Goal: Check status: Check status

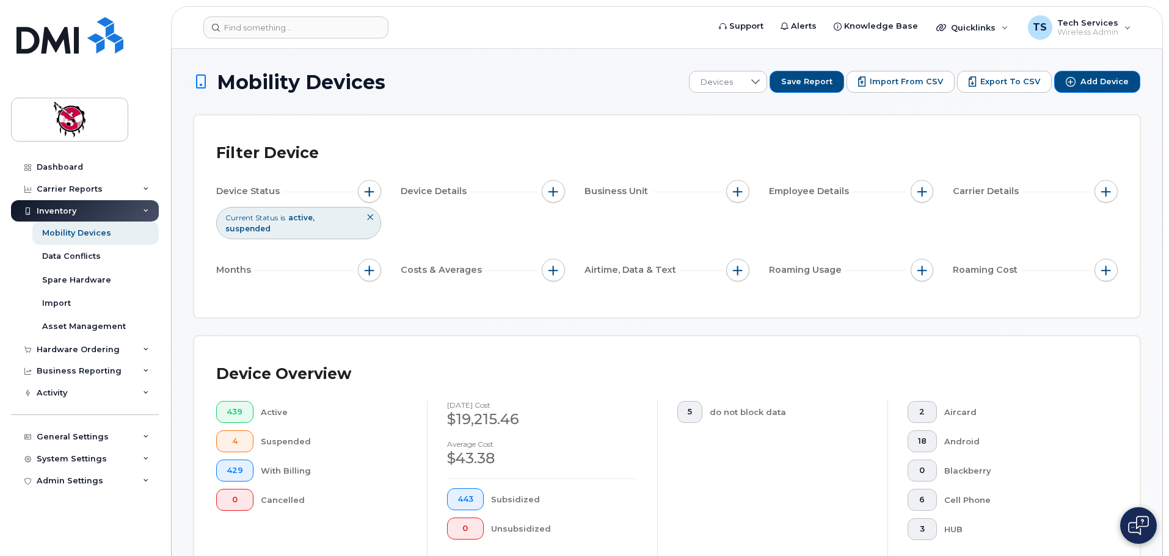
scroll to position [266, 0]
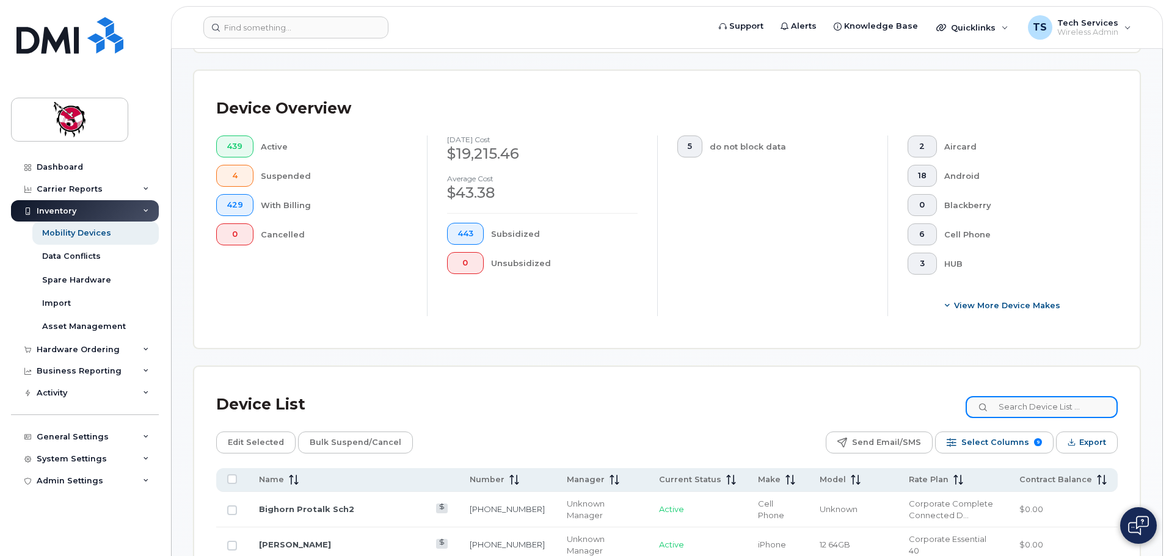
click at [1061, 396] on input at bounding box center [1042, 407] width 152 height 22
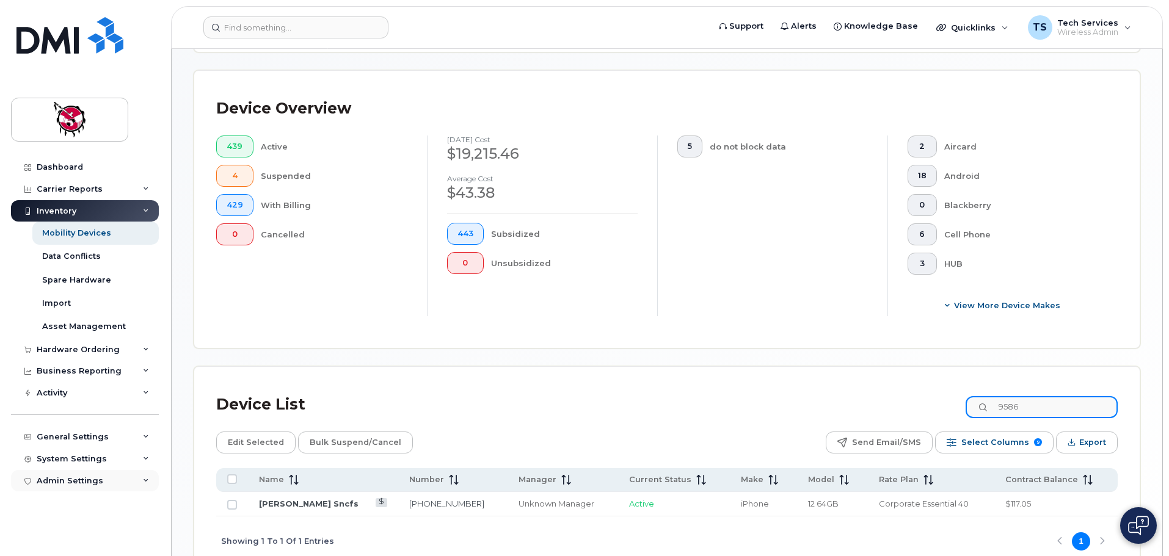
type input "9586"
click at [293, 499] on link "[PERSON_NAME] Sncfs" at bounding box center [309, 504] width 100 height 10
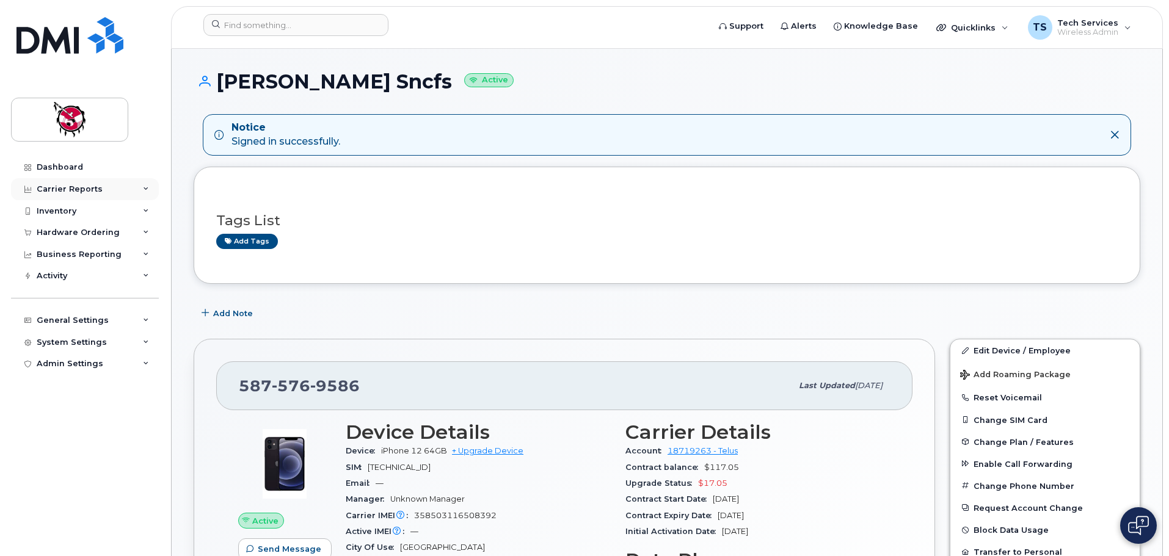
click at [68, 189] on div "Carrier Reports" at bounding box center [70, 189] width 66 height 10
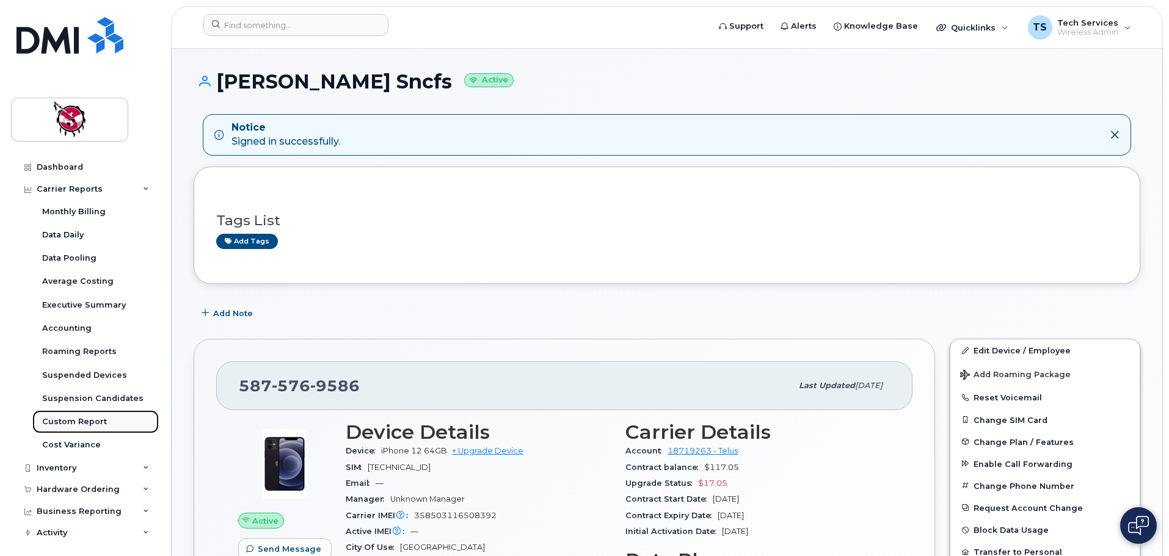
click at [88, 424] on div "Custom Report" at bounding box center [74, 422] width 65 height 11
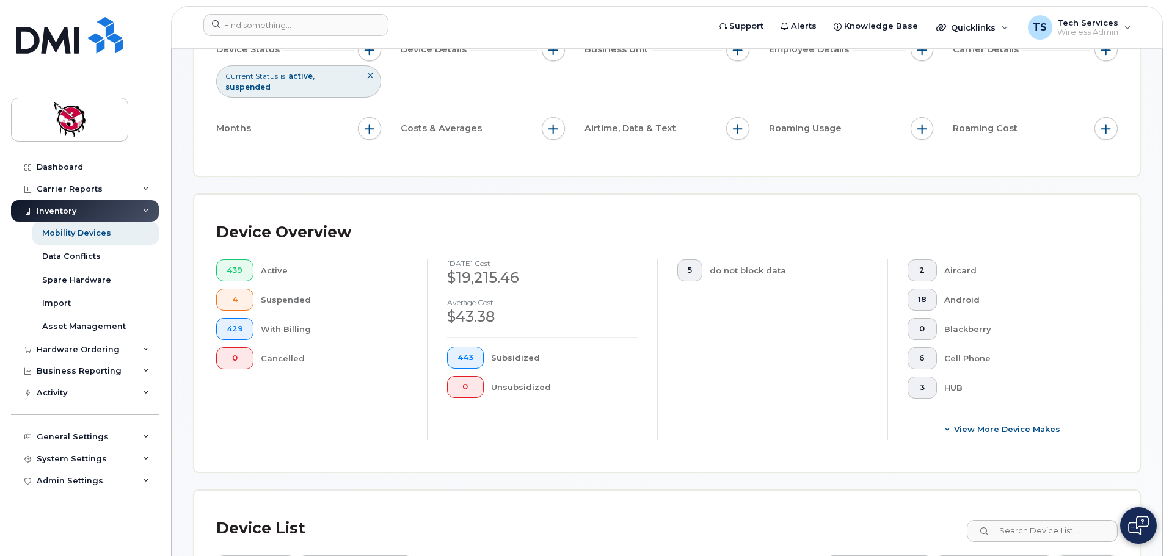
scroll to position [305, 0]
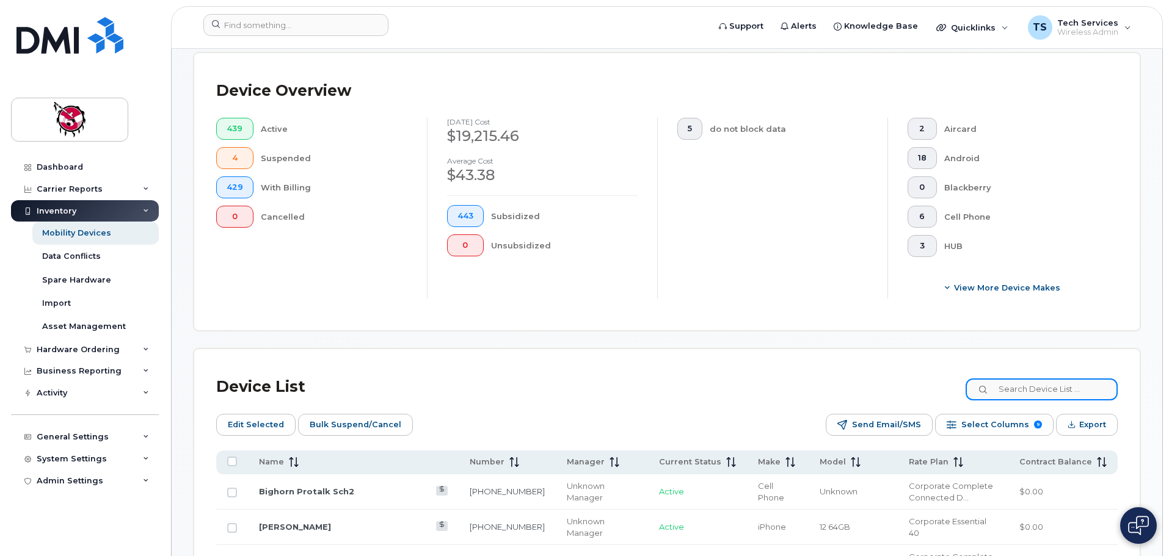
click at [1065, 379] on input at bounding box center [1042, 390] width 152 height 22
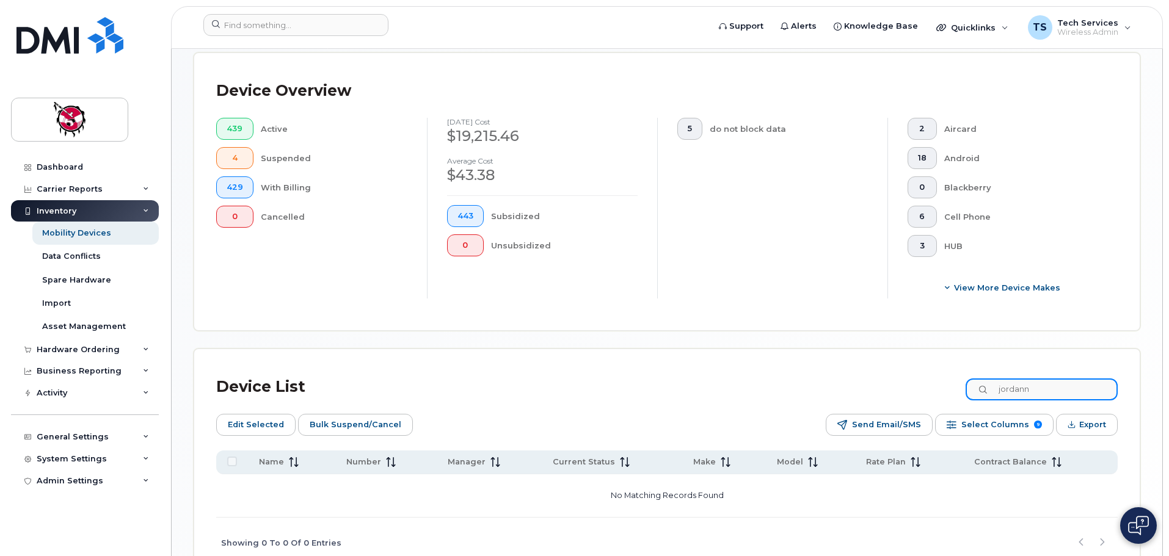
click at [1046, 379] on input "jordann" at bounding box center [1042, 390] width 152 height 22
drag, startPoint x: 1049, startPoint y: 377, endPoint x: 861, endPoint y: 377, distance: 188.7
click at [861, 377] on div "Device List jordan" at bounding box center [667, 387] width 902 height 32
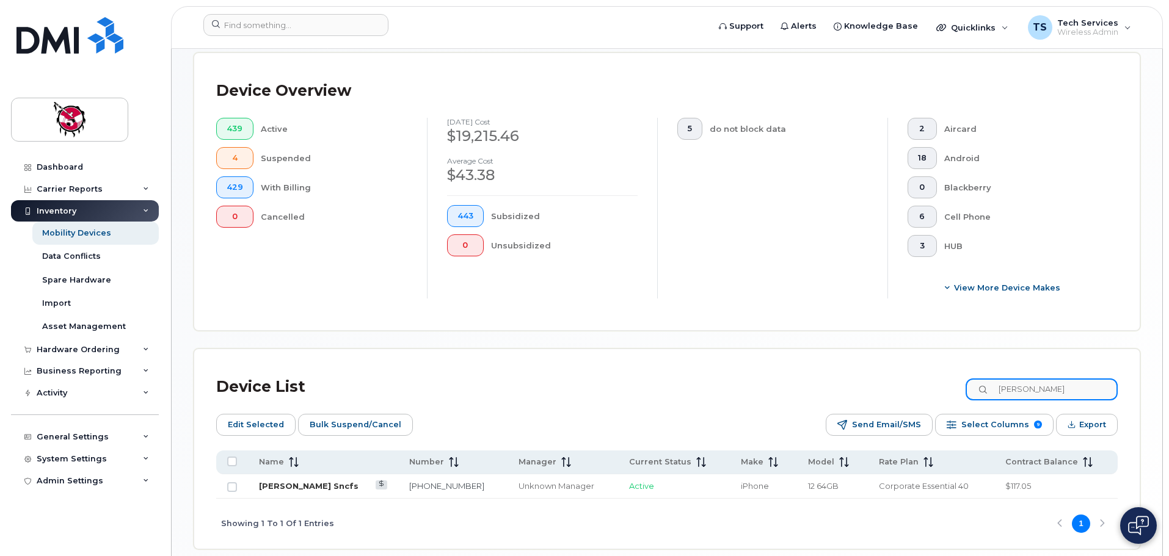
type input "celest"
drag, startPoint x: 263, startPoint y: 475, endPoint x: 290, endPoint y: 476, distance: 26.9
click at [263, 481] on link "[PERSON_NAME] Sncfs" at bounding box center [309, 486] width 100 height 10
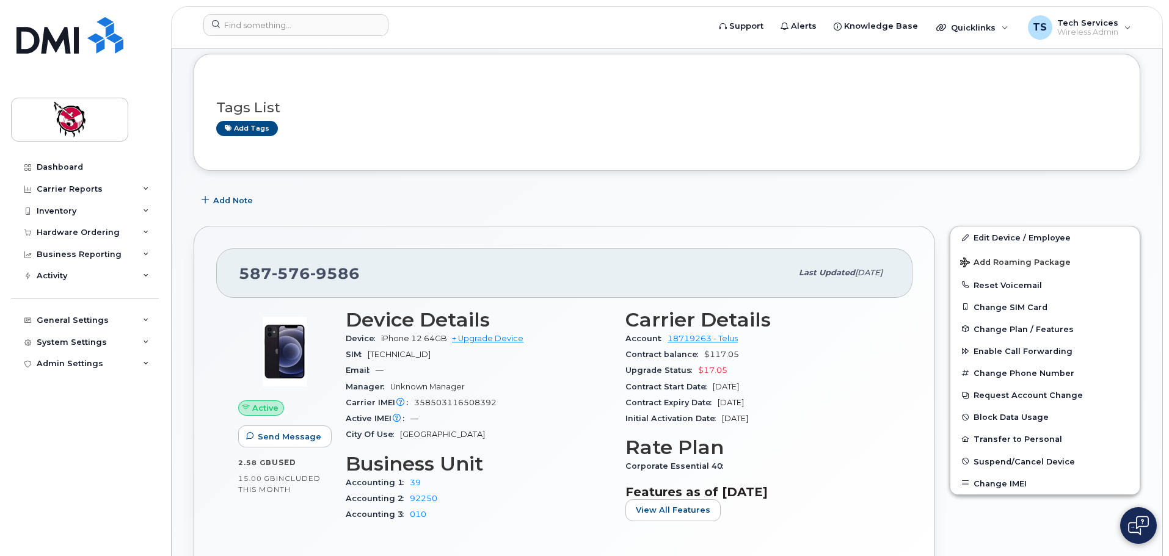
scroll to position [61, 0]
